Goal: Information Seeking & Learning: Understand process/instructions

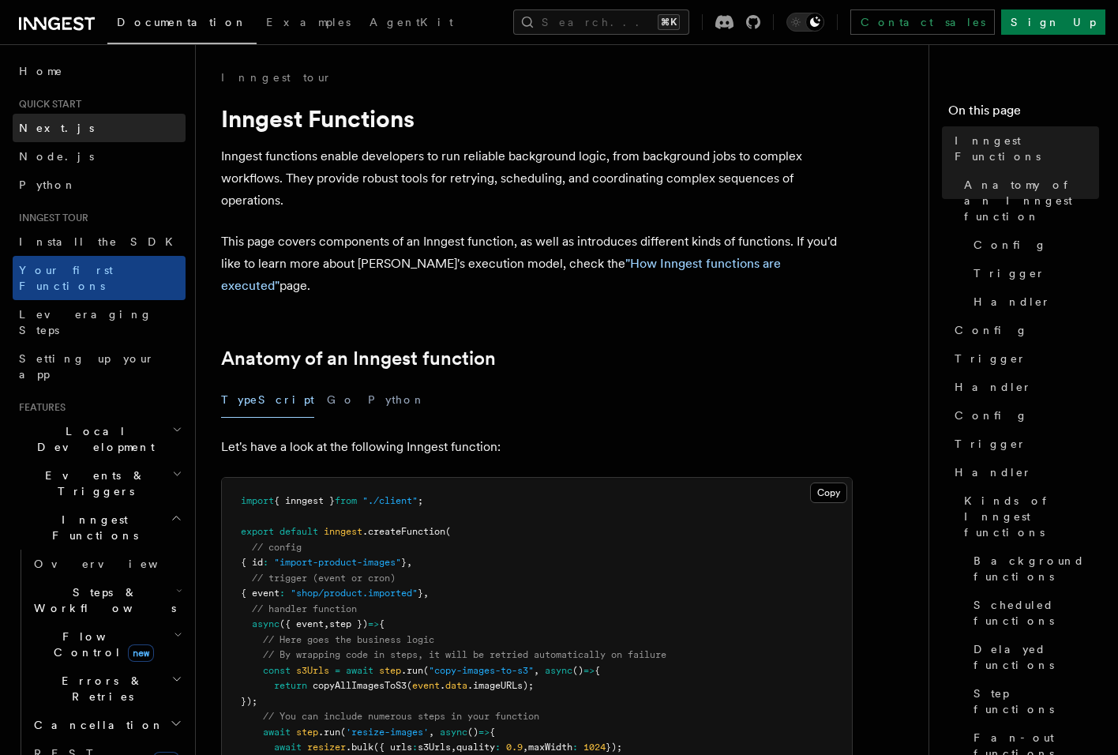
click at [53, 125] on span "Next.js" at bounding box center [56, 128] width 75 height 13
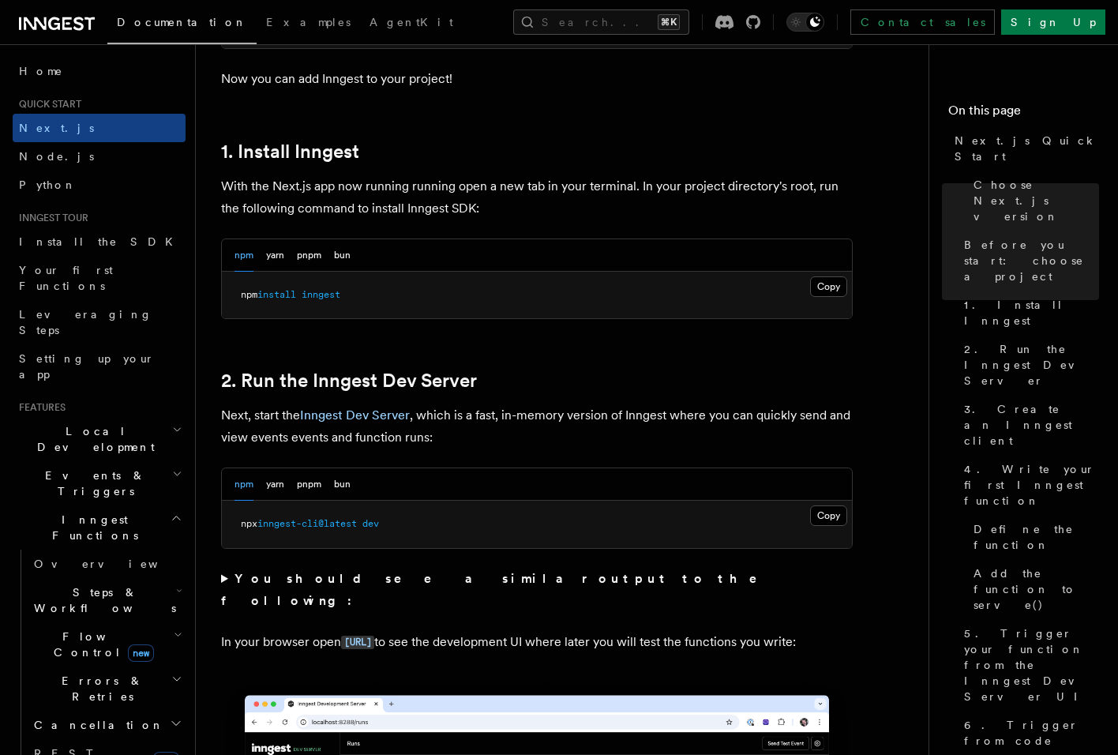
scroll to position [804, 0]
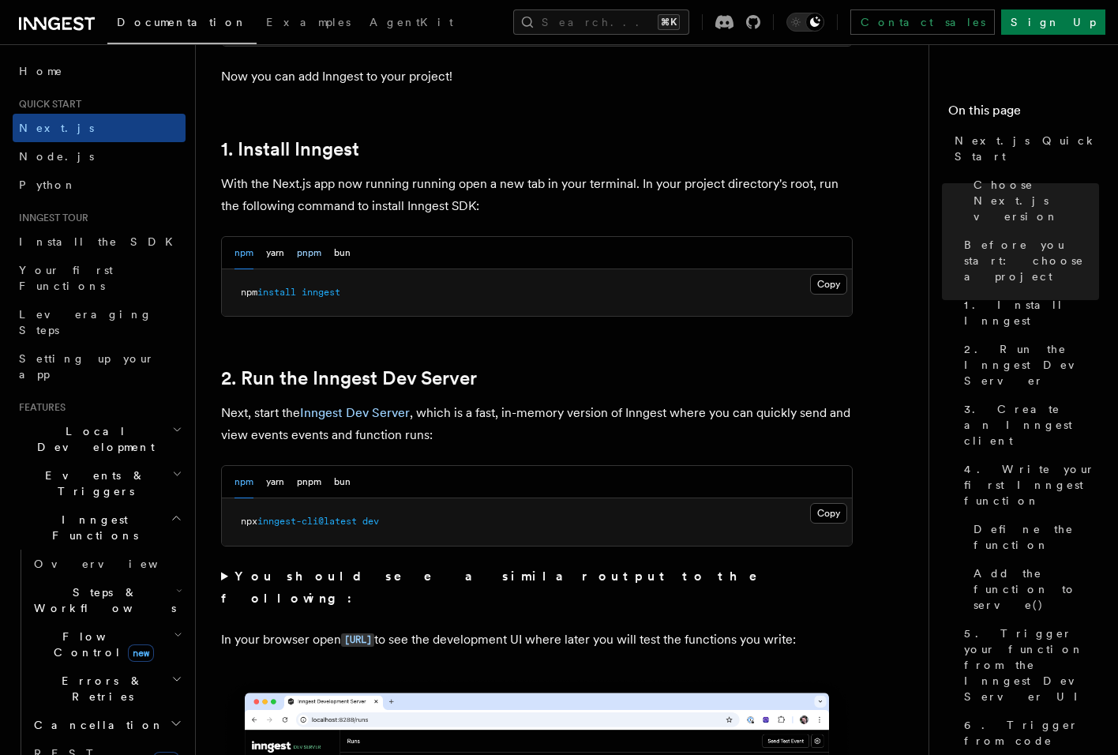
click at [320, 249] on button "pnpm" at bounding box center [309, 253] width 24 height 32
click at [836, 283] on button "Copy Copied" at bounding box center [828, 284] width 37 height 21
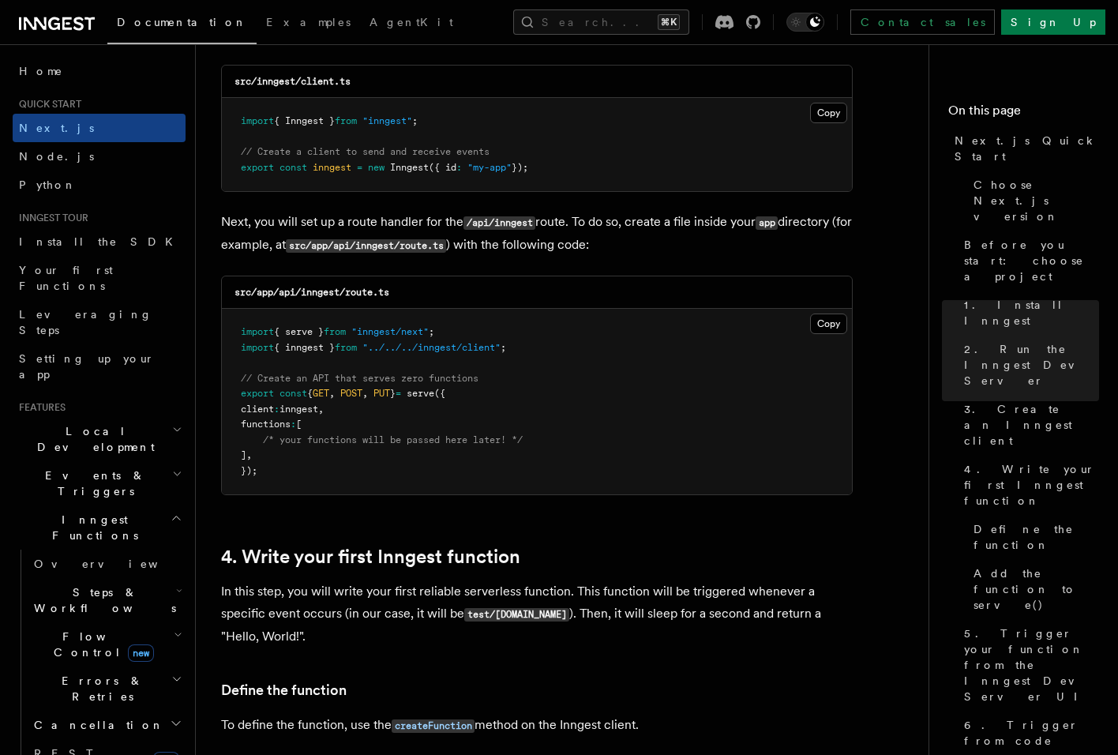
scroll to position [2065, 0]
click at [825, 323] on button "Copy Copied" at bounding box center [828, 325] width 37 height 21
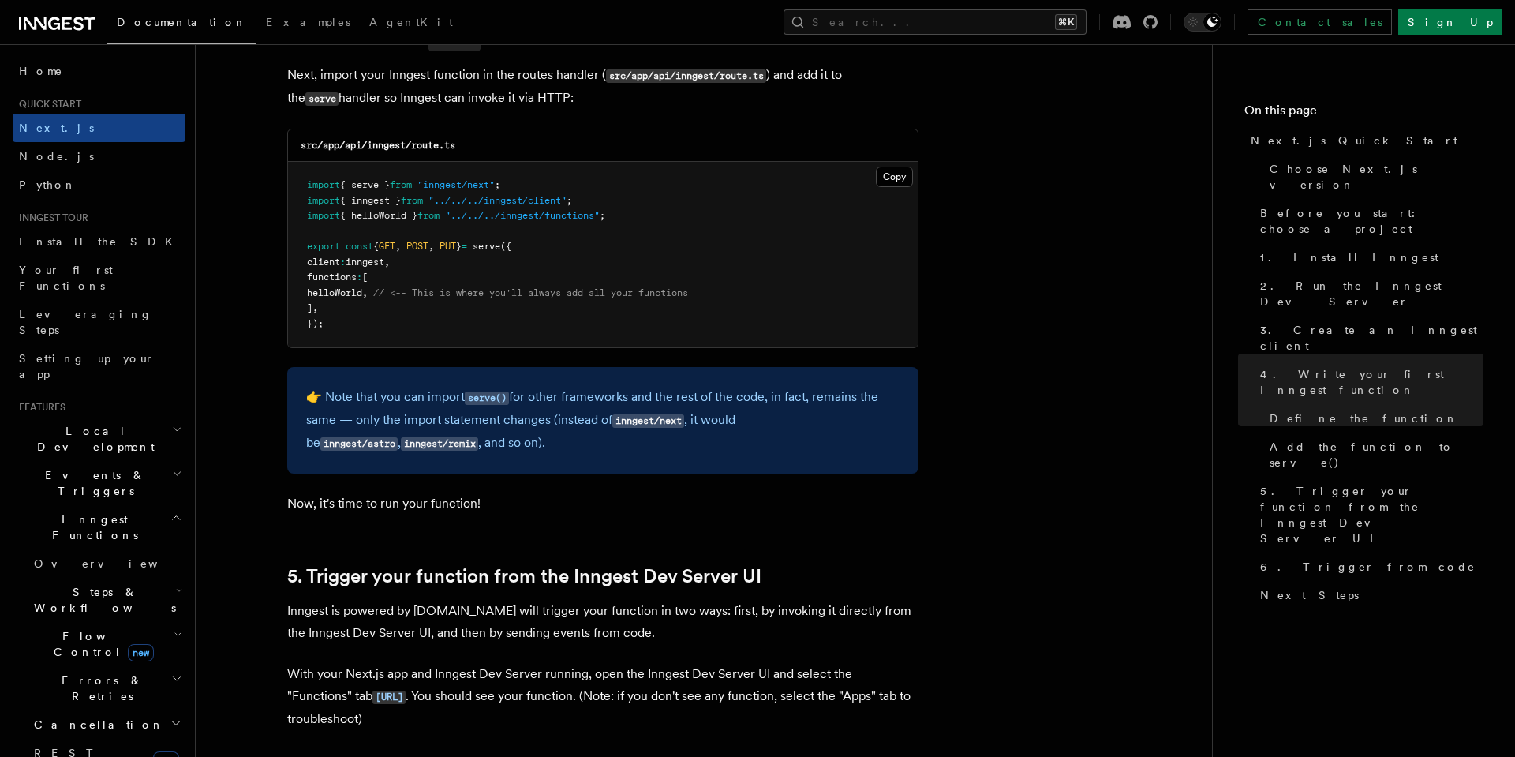
scroll to position [3159, 0]
click at [586, 285] on span "// <-- This is where you'll always add all your functions" at bounding box center [530, 290] width 315 height 11
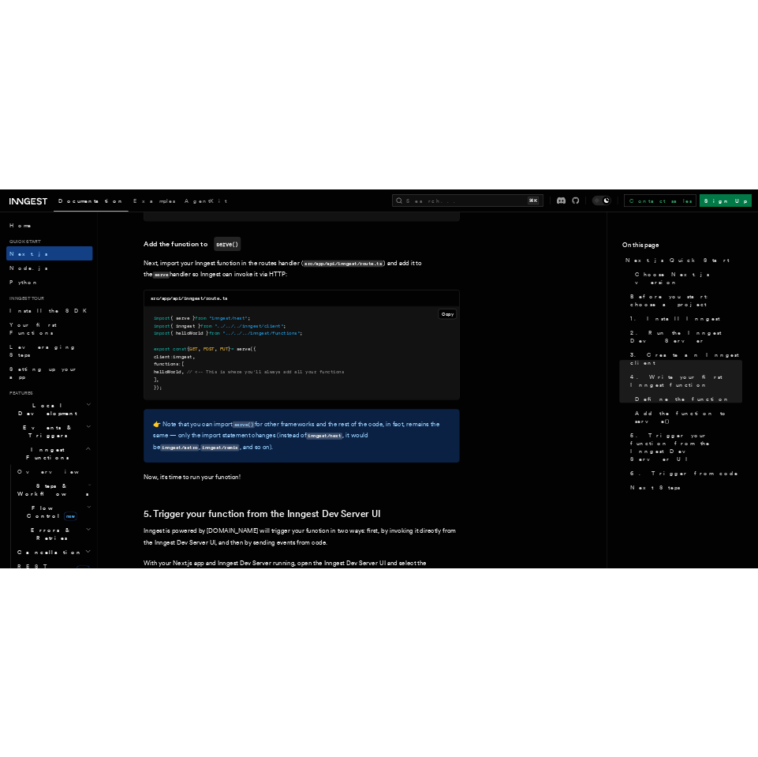
scroll to position [3082, 0]
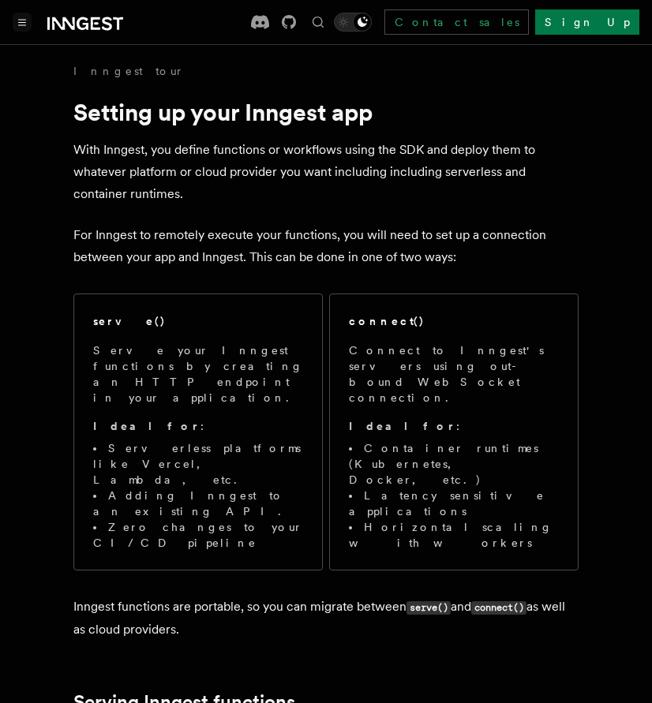
click at [22, 23] on icon "Toggle navigation" at bounding box center [22, 23] width 7 height 6
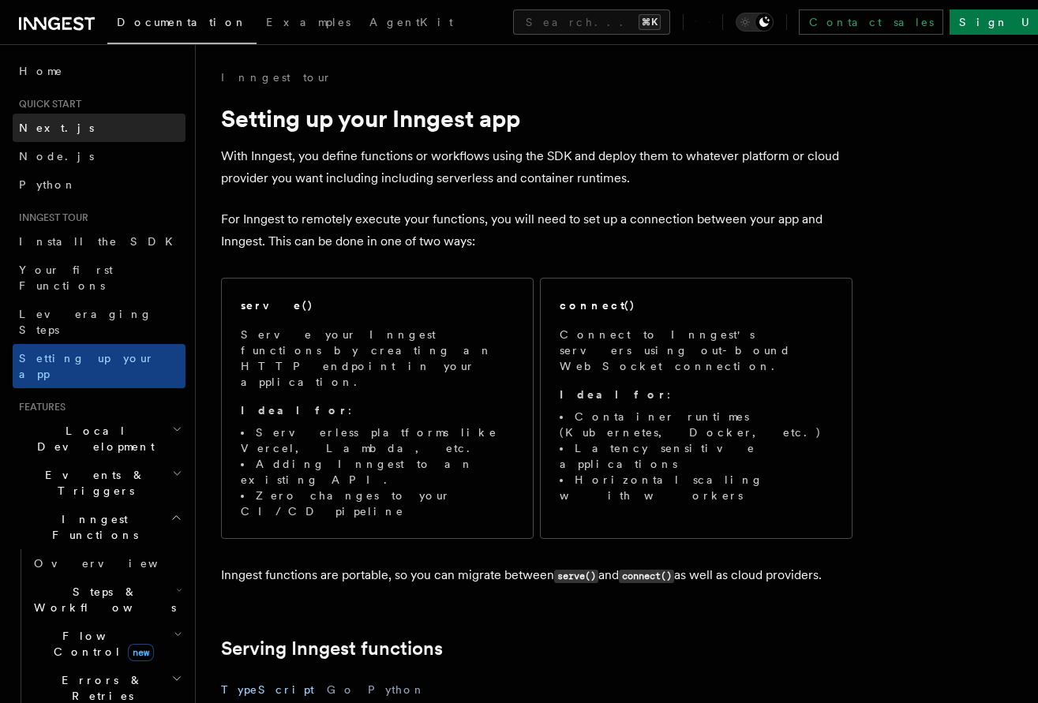
click at [73, 137] on link "Next.js" at bounding box center [99, 128] width 173 height 28
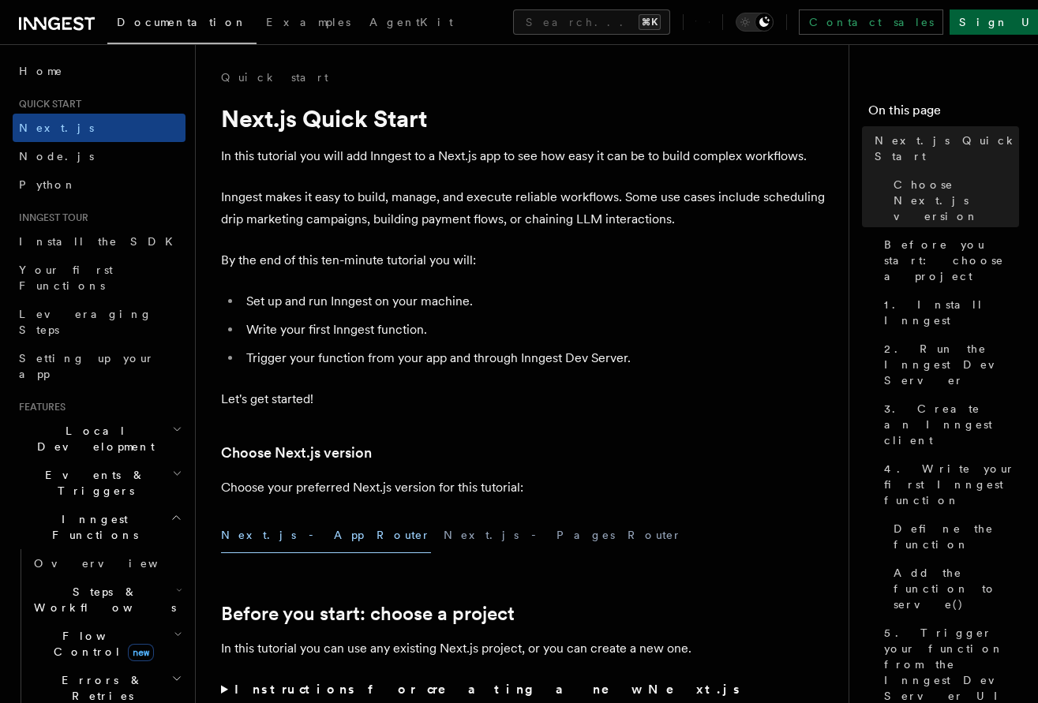
click at [651, 13] on link "Sign Up" at bounding box center [1001, 21] width 104 height 25
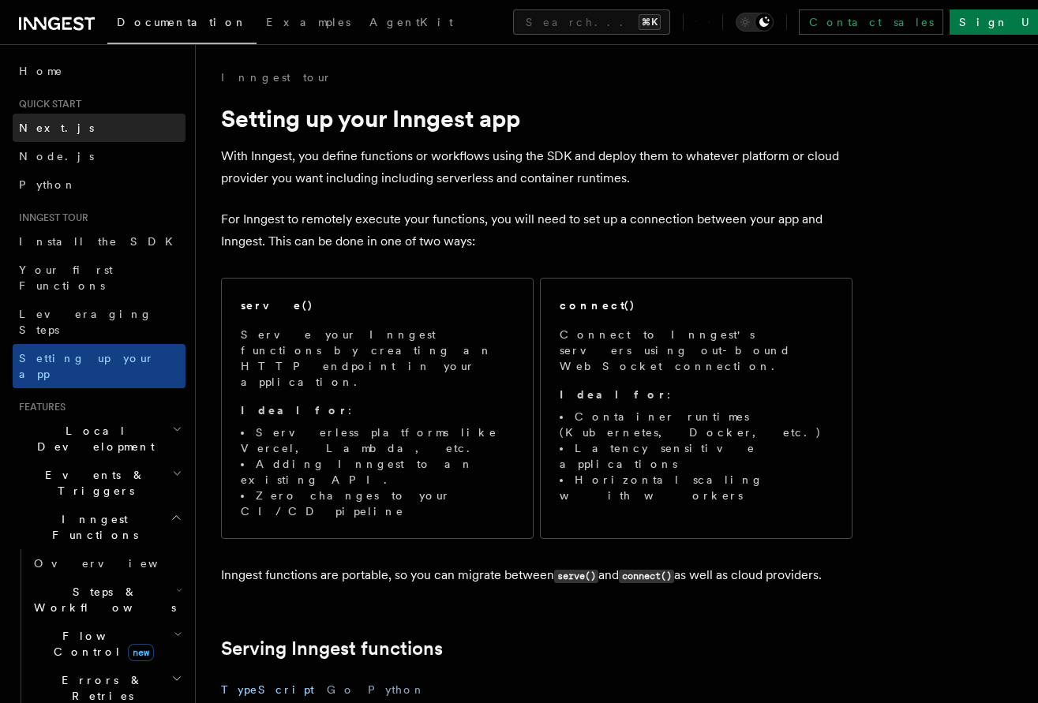
click at [42, 129] on span "Next.js" at bounding box center [56, 128] width 75 height 13
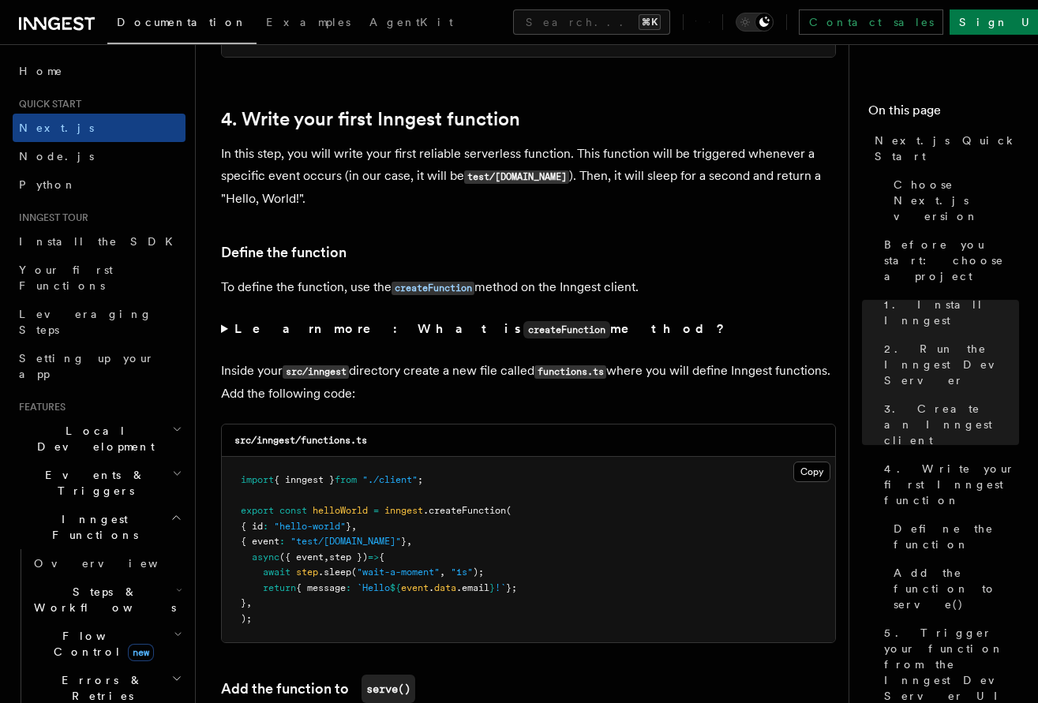
scroll to position [2519, 0]
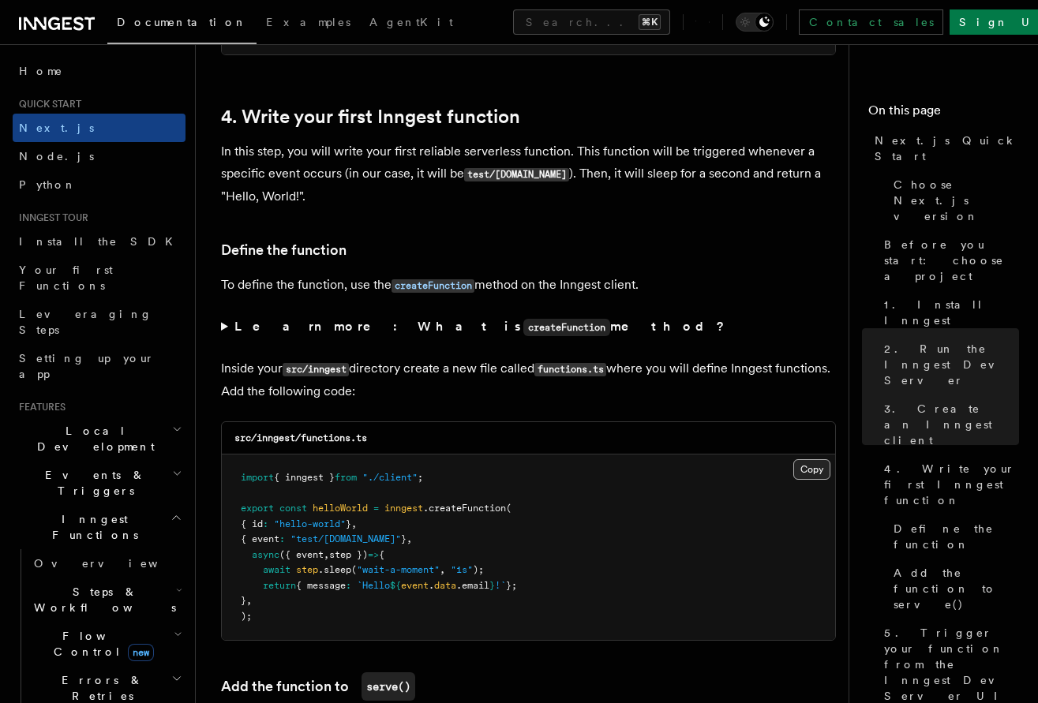
click at [811, 459] on button "Copy Copied" at bounding box center [811, 469] width 37 height 21
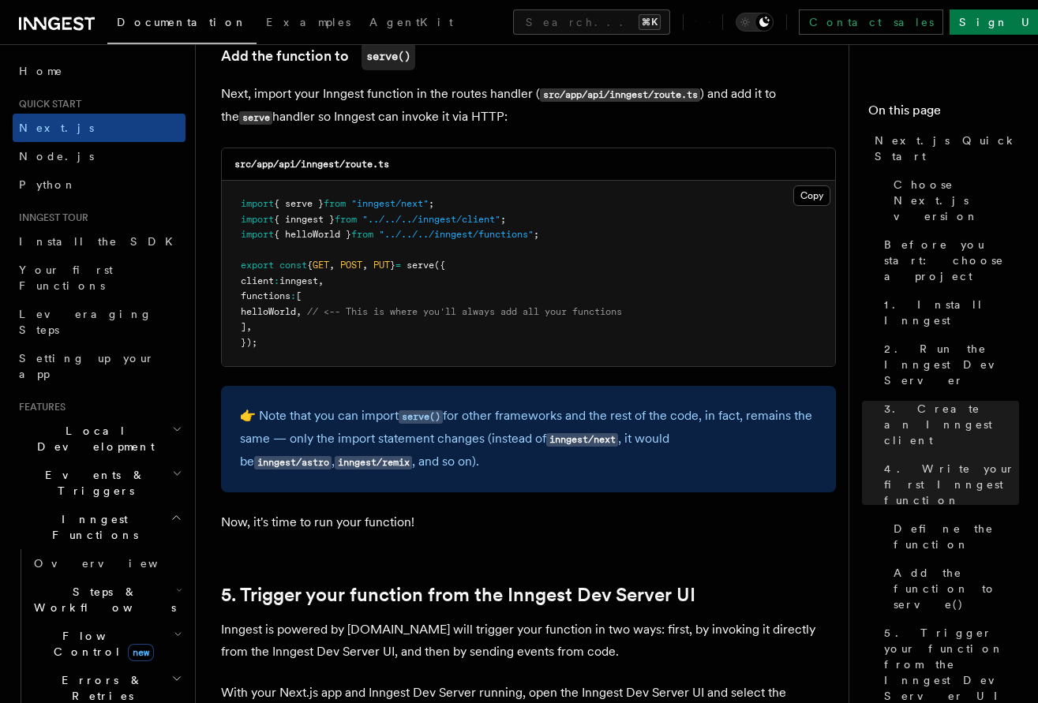
scroll to position [3147, 0]
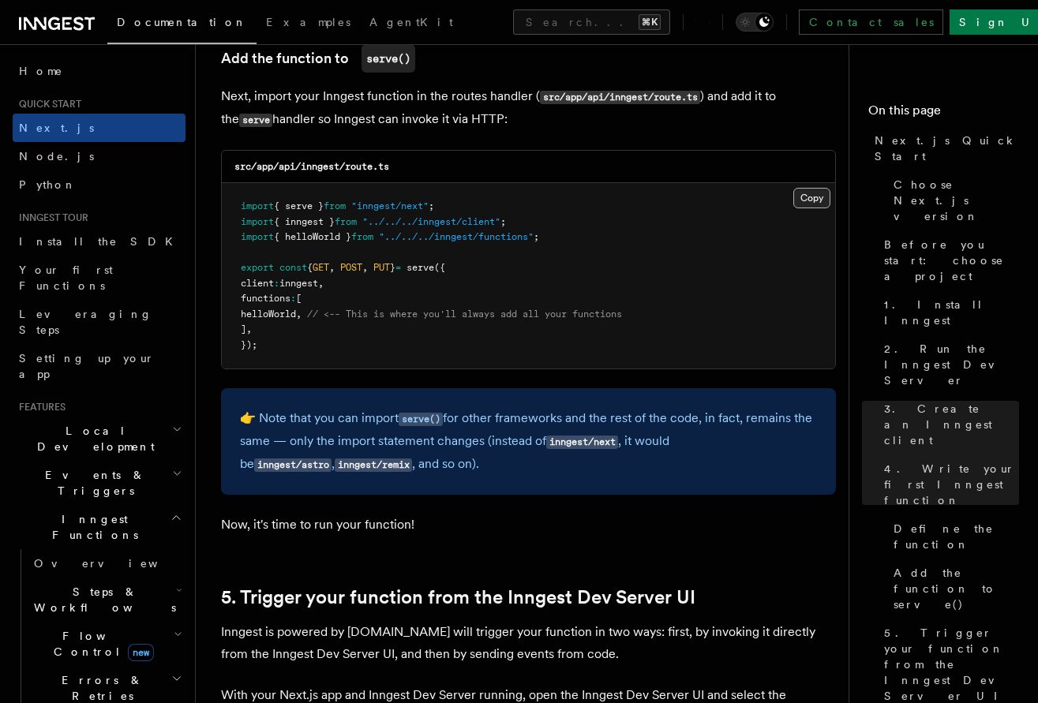
click at [819, 188] on button "Copy Copied" at bounding box center [811, 198] width 37 height 21
